Goal: Use online tool/utility: Utilize a website feature to perform a specific function

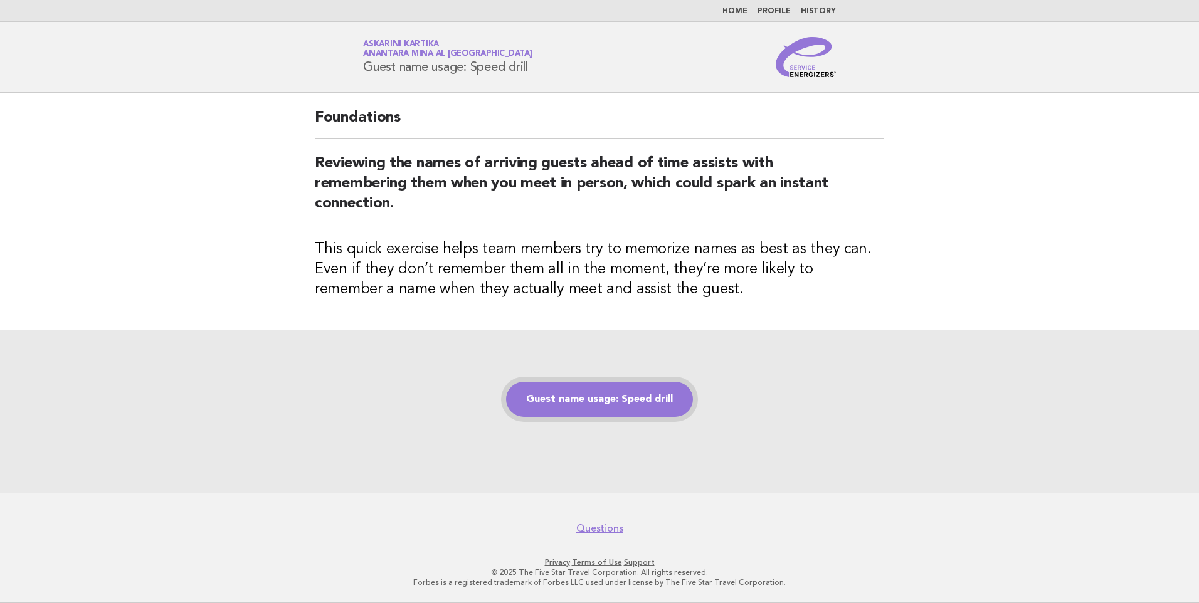
click at [625, 401] on link "Guest name usage: Speed drill" at bounding box center [599, 399] width 187 height 35
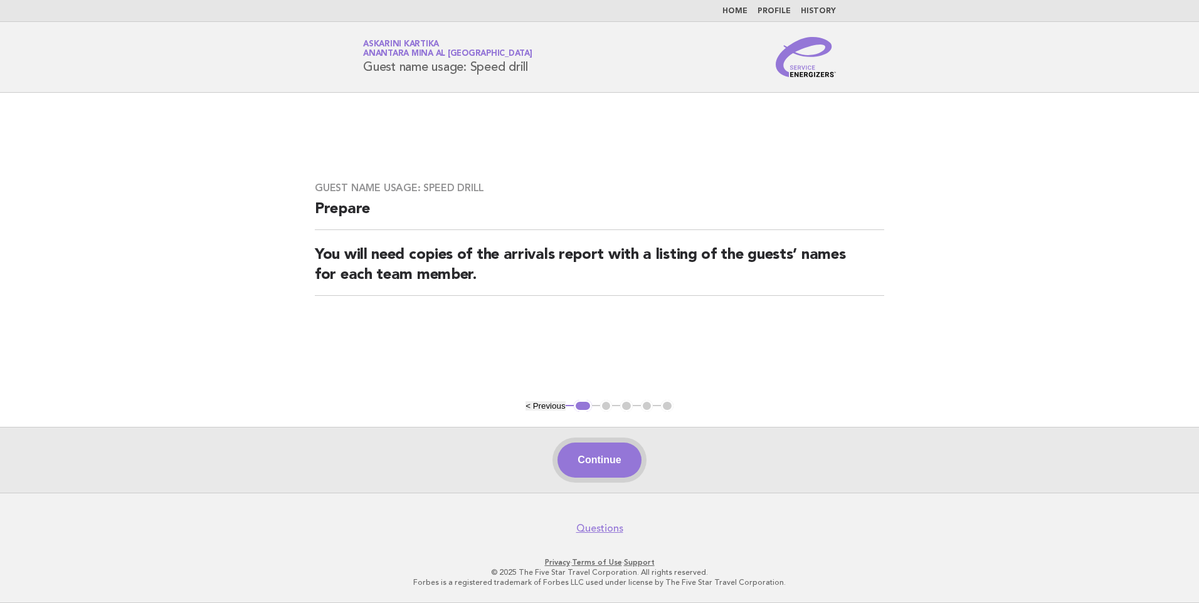
click at [604, 459] on button "Continue" at bounding box center [598, 460] width 83 height 35
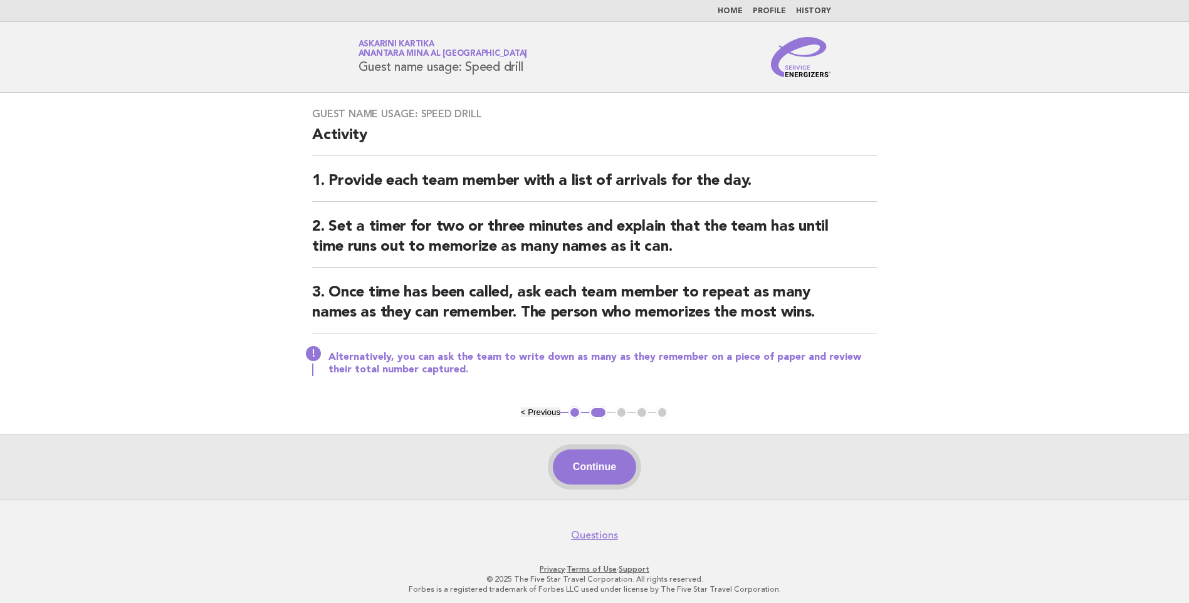
click at [593, 466] on button "Continue" at bounding box center [594, 467] width 83 height 35
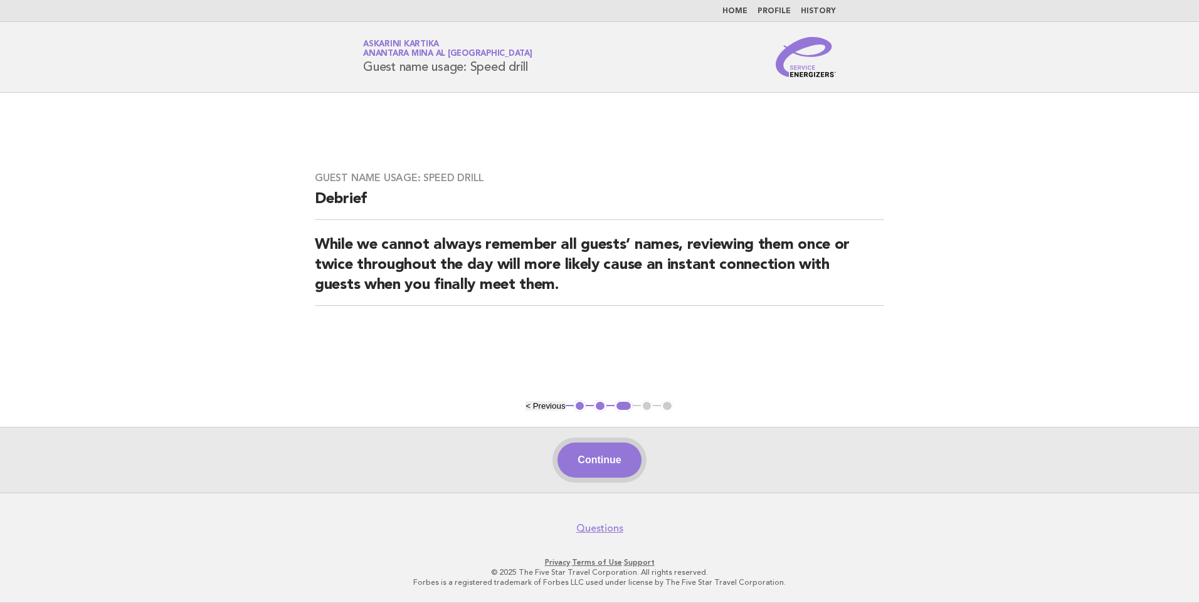
click at [611, 453] on button "Continue" at bounding box center [598, 460] width 83 height 35
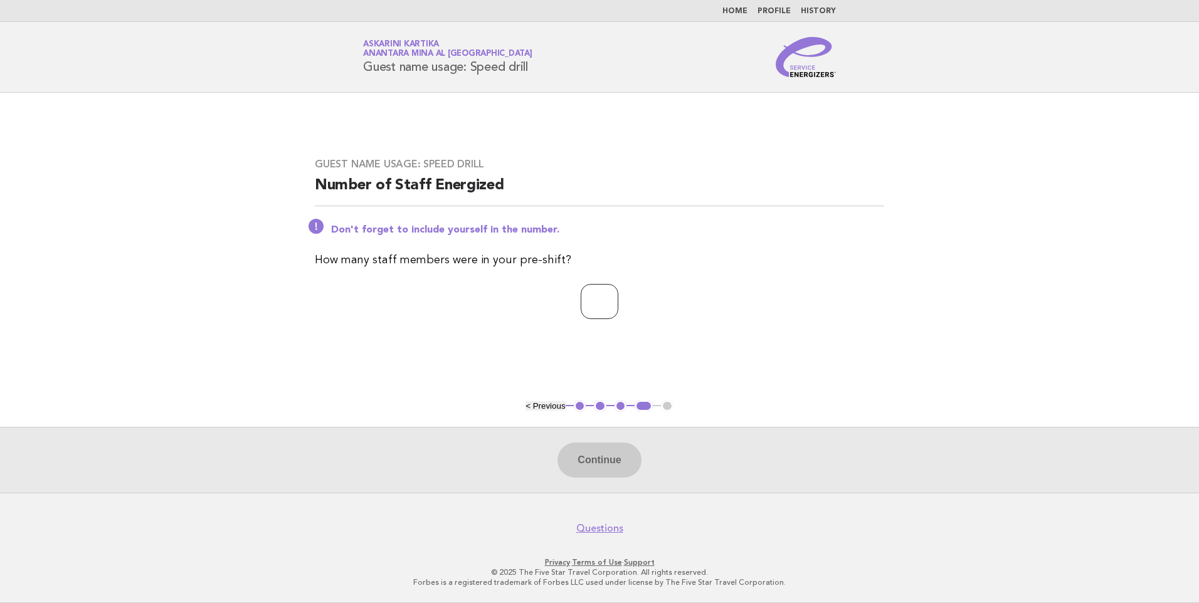
click at [618, 307] on input "*" at bounding box center [600, 301] width 38 height 35
drag, startPoint x: 597, startPoint y: 312, endPoint x: 535, endPoint y: 303, distance: 62.7
click at [535, 303] on p "*" at bounding box center [599, 301] width 569 height 35
type input "*"
click at [577, 446] on button "Continue" at bounding box center [598, 460] width 83 height 35
